Goal: Feedback & Contribution: Submit feedback/report problem

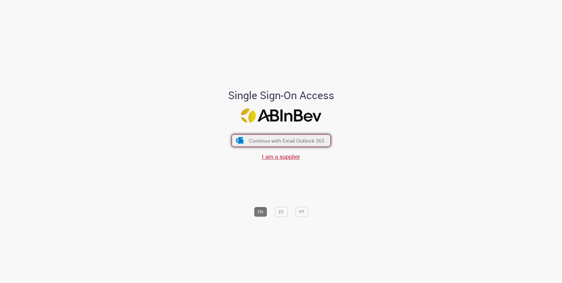
click at [301, 141] on span "Continue with Email Outlook 365" at bounding box center [286, 140] width 75 height 7
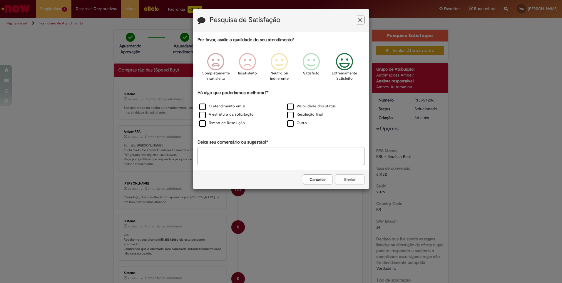
click at [342, 69] on icon "Feedback" at bounding box center [344, 62] width 22 height 18
click at [218, 110] on div "O atendimento em si" at bounding box center [237, 106] width 88 height 9
click at [222, 107] on label "O atendimento em si" at bounding box center [222, 106] width 46 height 6
click at [220, 115] on label "A estrutura da solicitação" at bounding box center [226, 115] width 54 height 6
click at [220, 123] on label "Tempo de Resolução" at bounding box center [222, 123] width 46 height 6
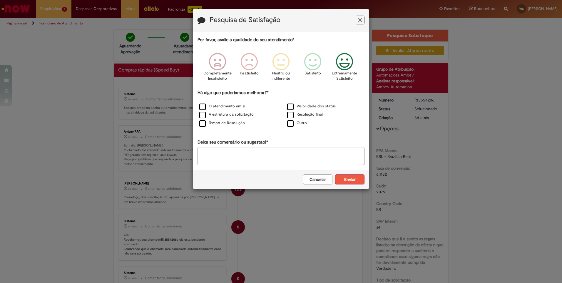
click at [347, 177] on button "Enviar" at bounding box center [349, 179] width 29 height 10
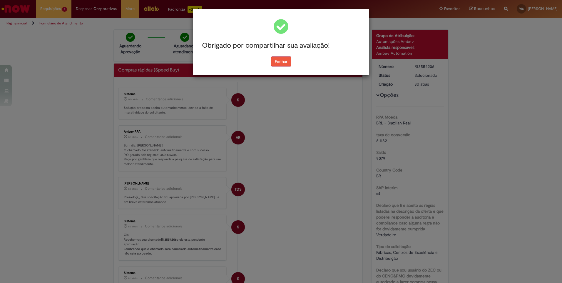
click at [279, 57] on button "Fechar" at bounding box center [281, 61] width 20 height 10
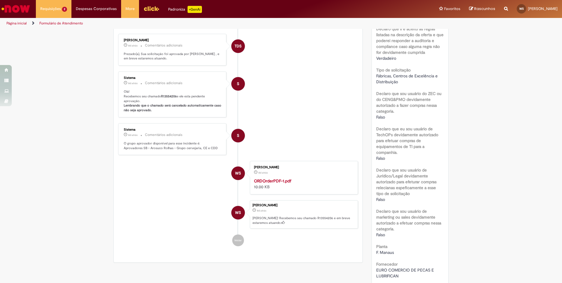
scroll to position [235, 0]
